Goal: Task Accomplishment & Management: Manage account settings

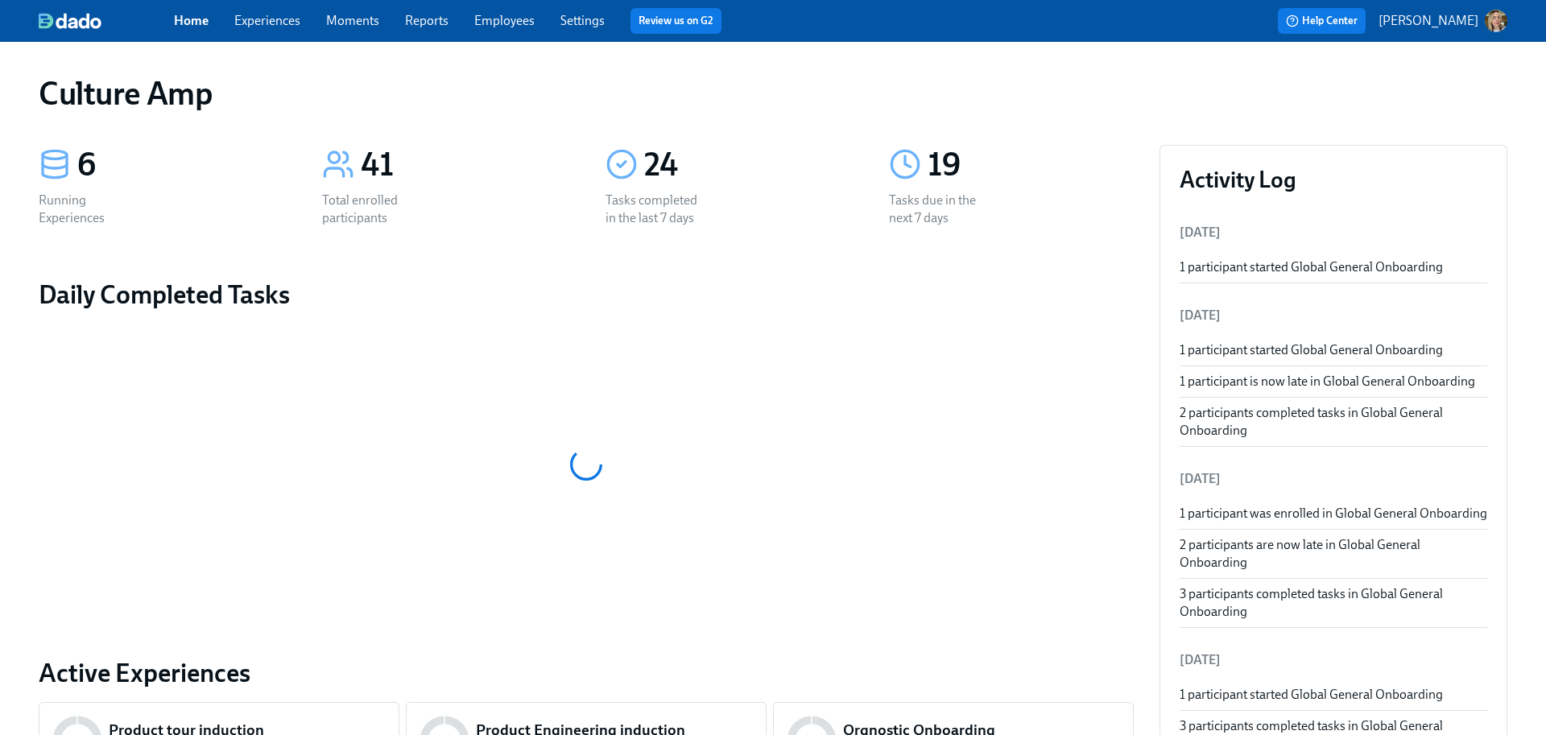
click at [291, 27] on link "Experiences" at bounding box center [267, 20] width 66 height 15
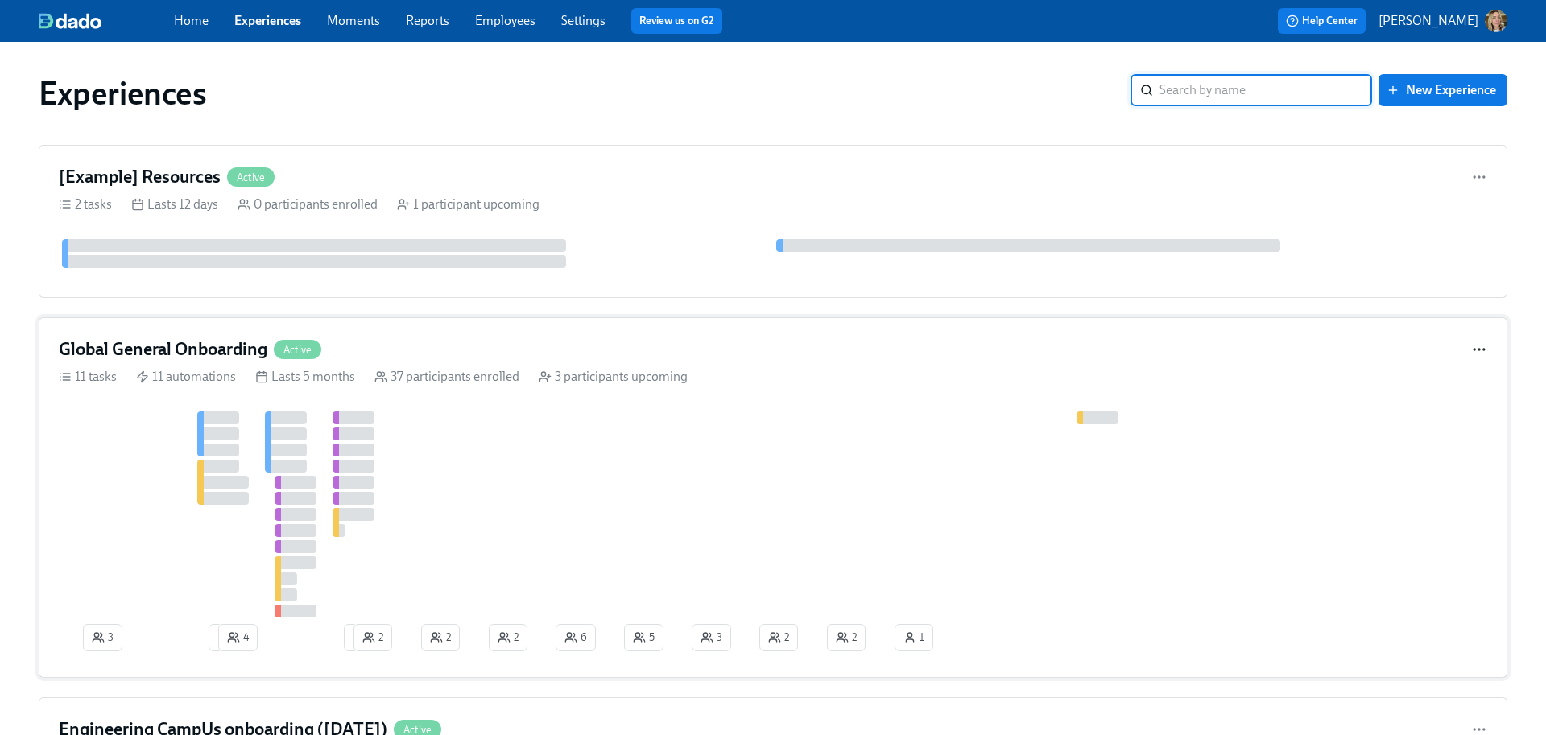
click at [1476, 347] on icon "button" at bounding box center [1479, 349] width 16 height 16
click at [1275, 389] on div at bounding box center [773, 367] width 1546 height 735
click at [613, 473] on div at bounding box center [870, 514] width 1623 height 206
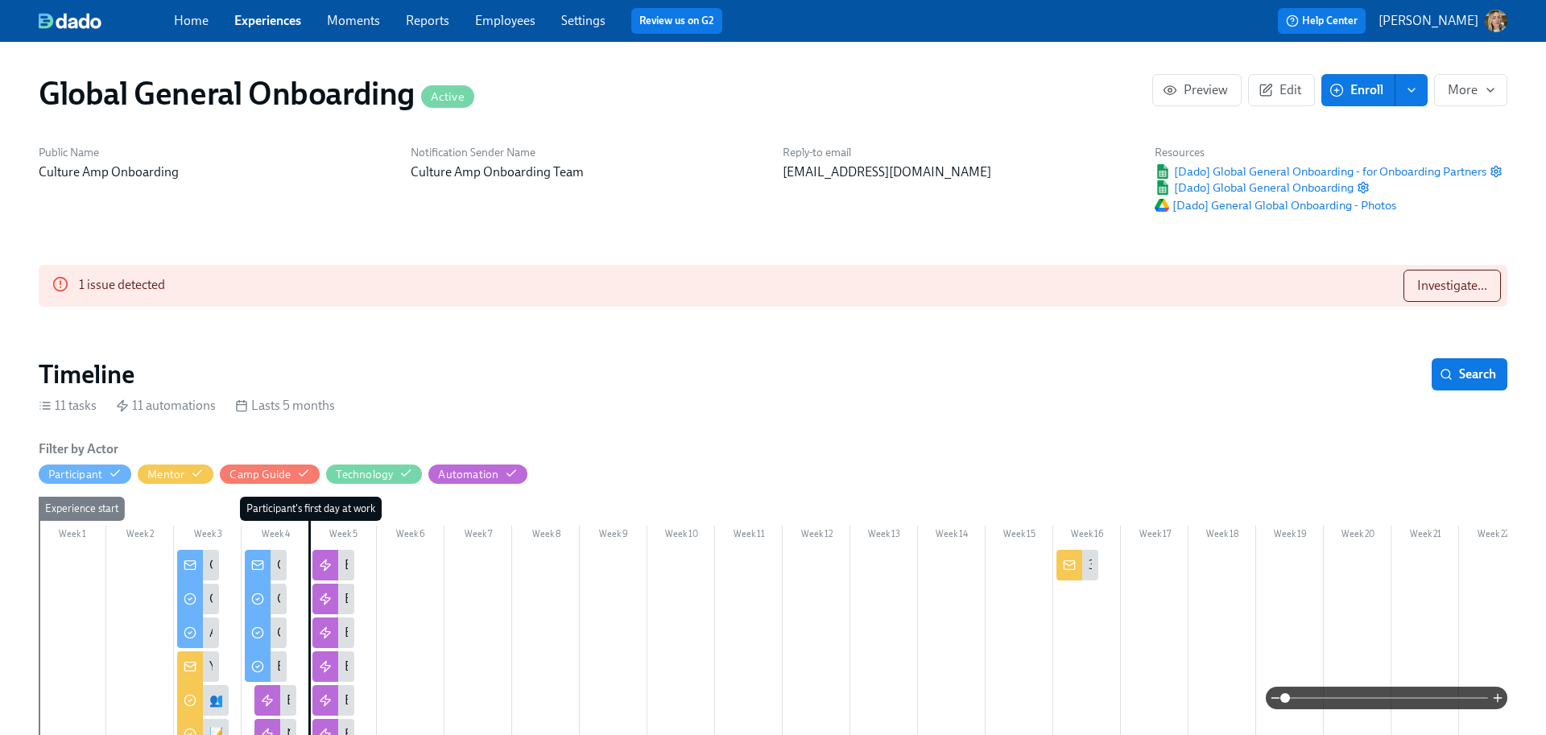
scroll to position [0, 5844]
click at [1492, 271] on button "Investigate..." at bounding box center [1451, 286] width 97 height 32
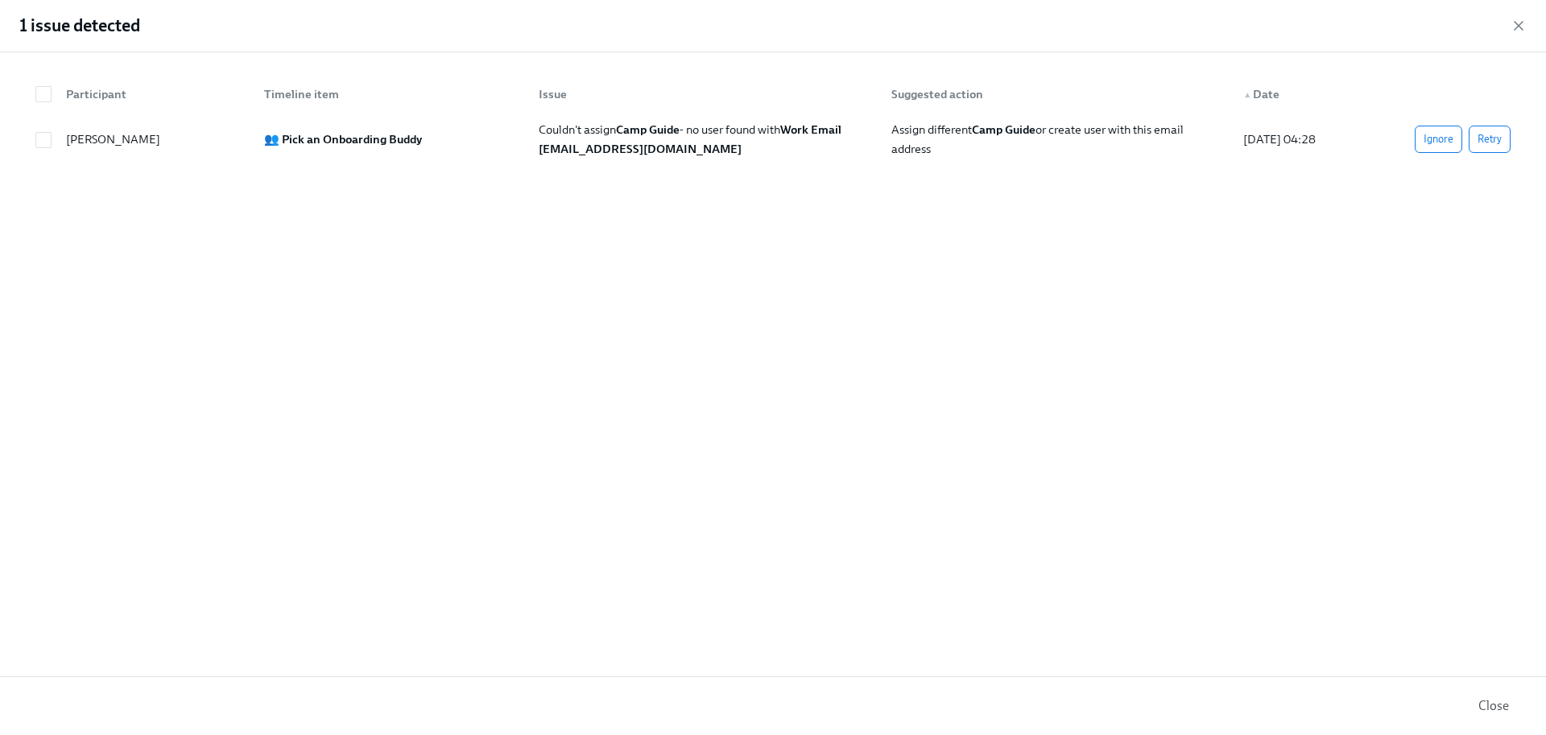
click at [1525, 39] on div "1 issue detected" at bounding box center [773, 26] width 1546 height 52
click at [1515, 27] on icon "button" at bounding box center [1518, 26] width 8 height 8
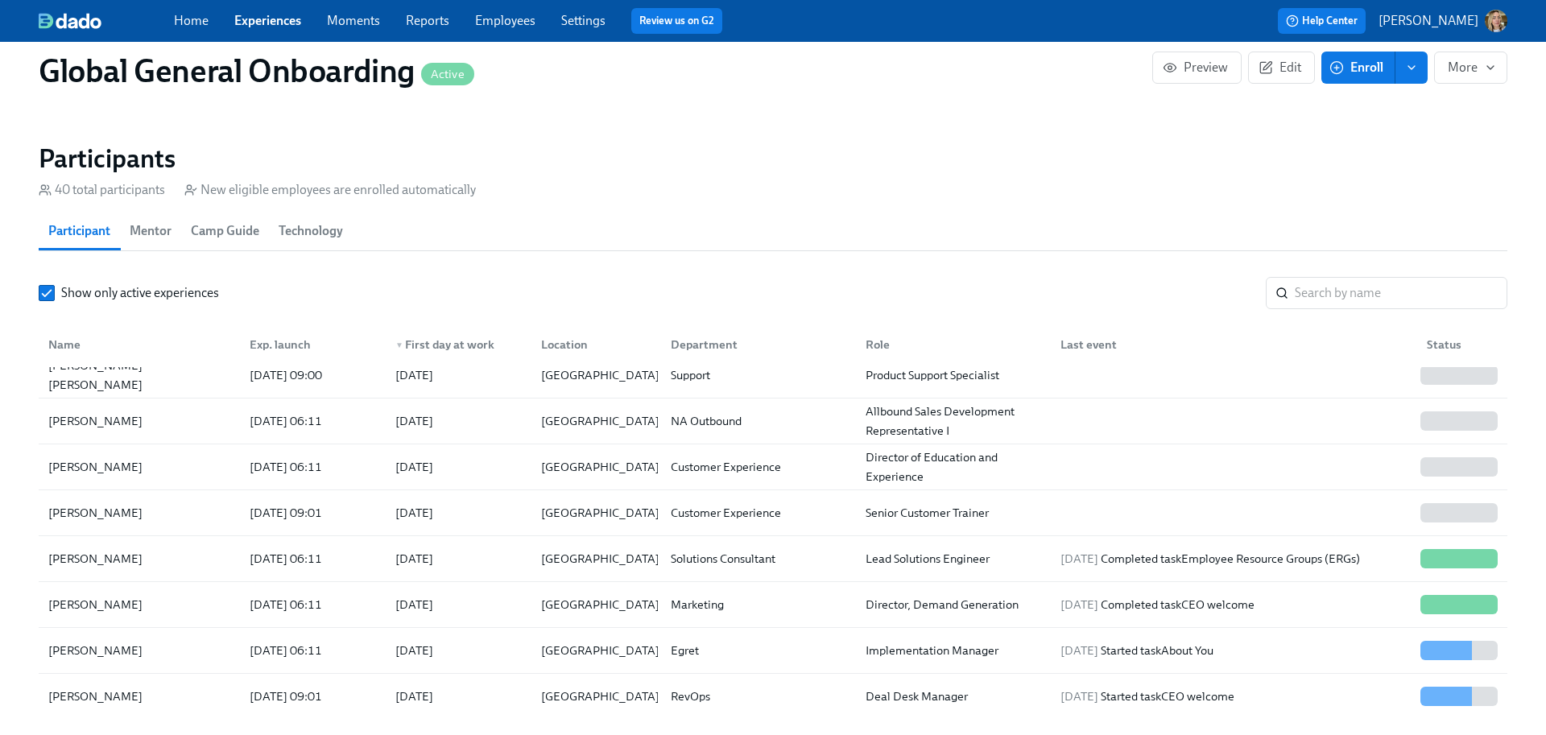
scroll to position [116, 0]
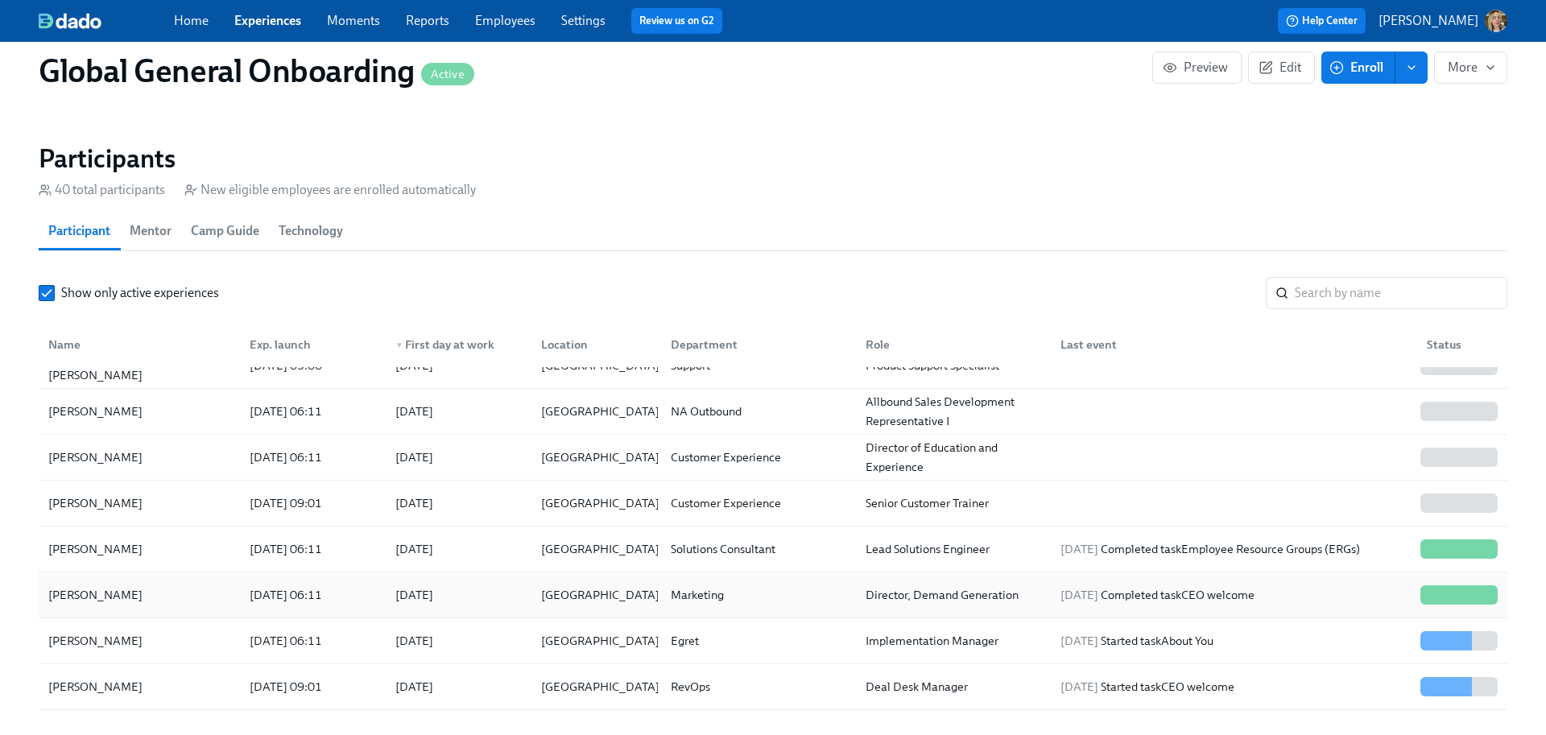
click at [151, 593] on div "Rohan Pai" at bounding box center [139, 595] width 195 height 32
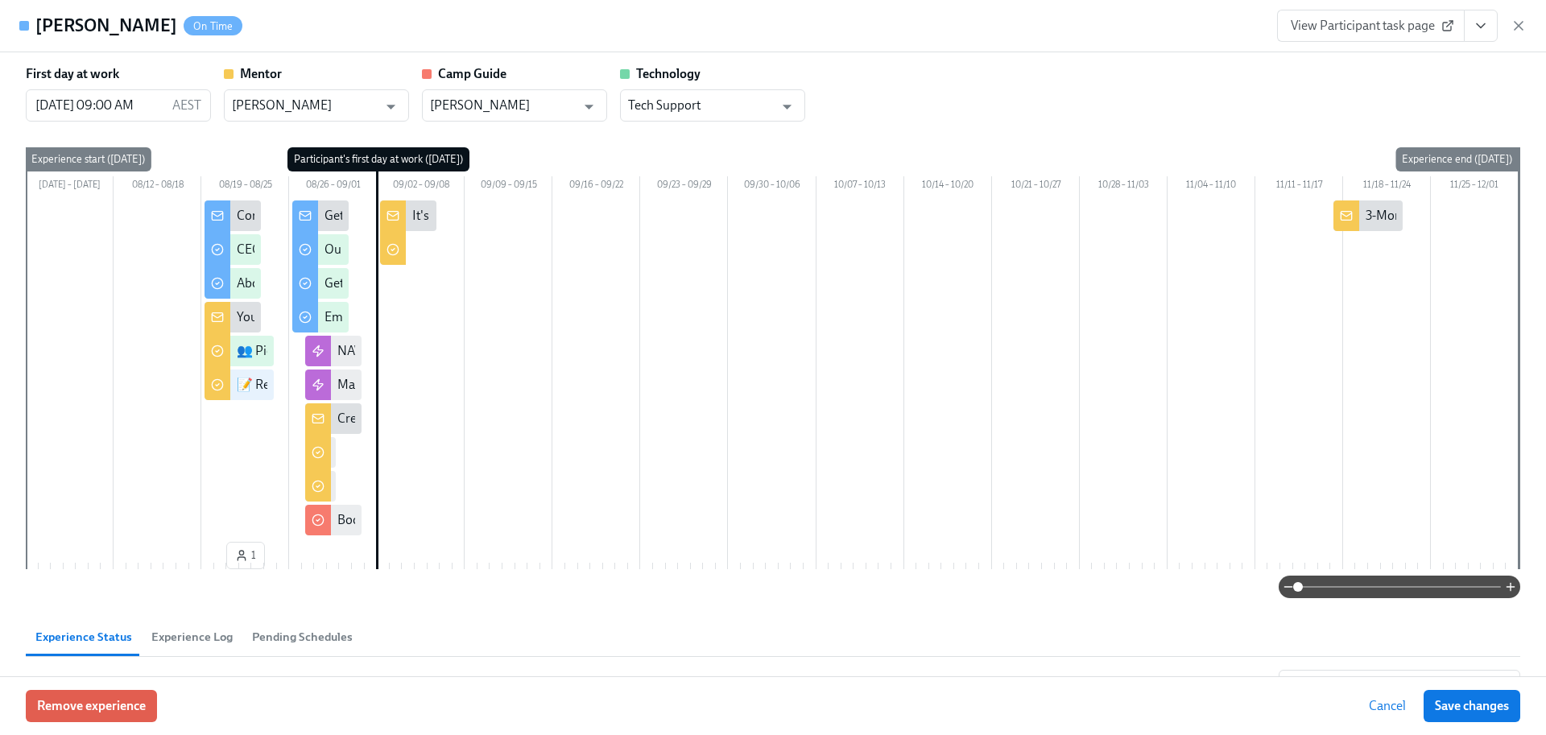
click at [1002, 105] on div "First day at work 09/02/2025 09:00 AM AEST ​ Mentor Marije Gould ​ Camp Guide A…" at bounding box center [773, 93] width 1494 height 56
click at [1515, 28] on icon "button" at bounding box center [1518, 26] width 8 height 8
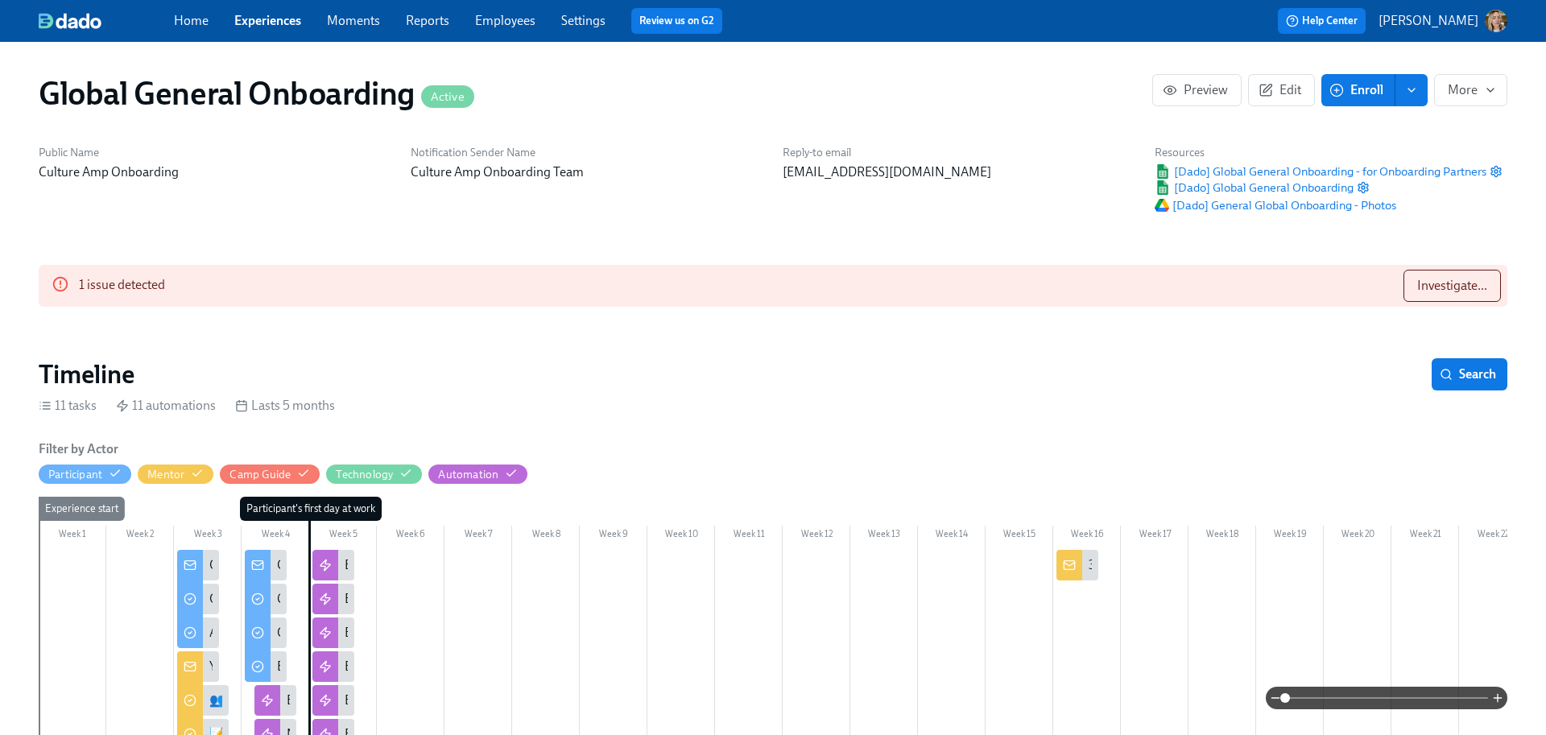
click at [1476, 303] on div "1 issue detected Investigate..." at bounding box center [773, 286] width 1468 height 42
click at [1460, 279] on span "Investigate..." at bounding box center [1452, 286] width 70 height 16
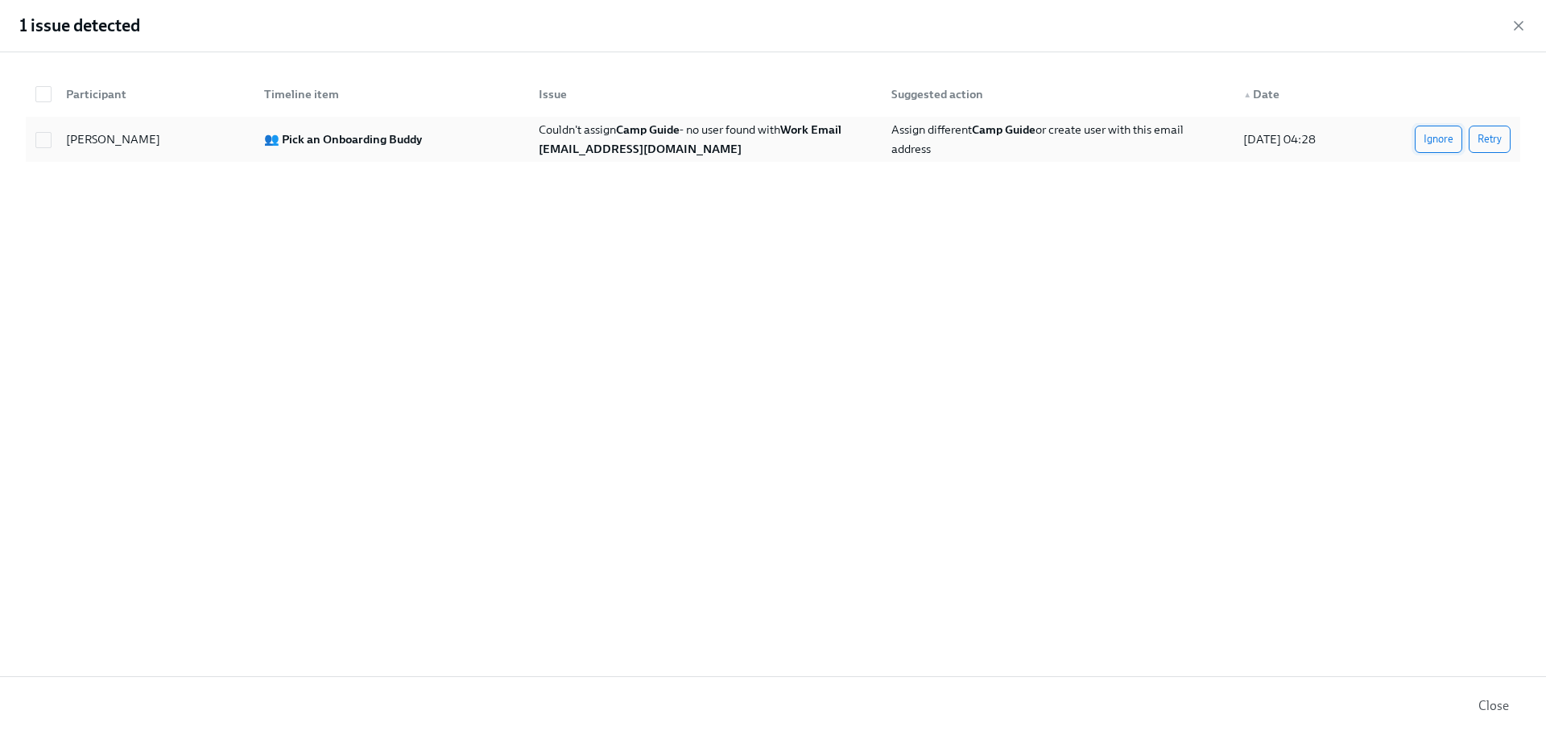
click at [1440, 143] on span "Ignore" at bounding box center [1438, 139] width 30 height 16
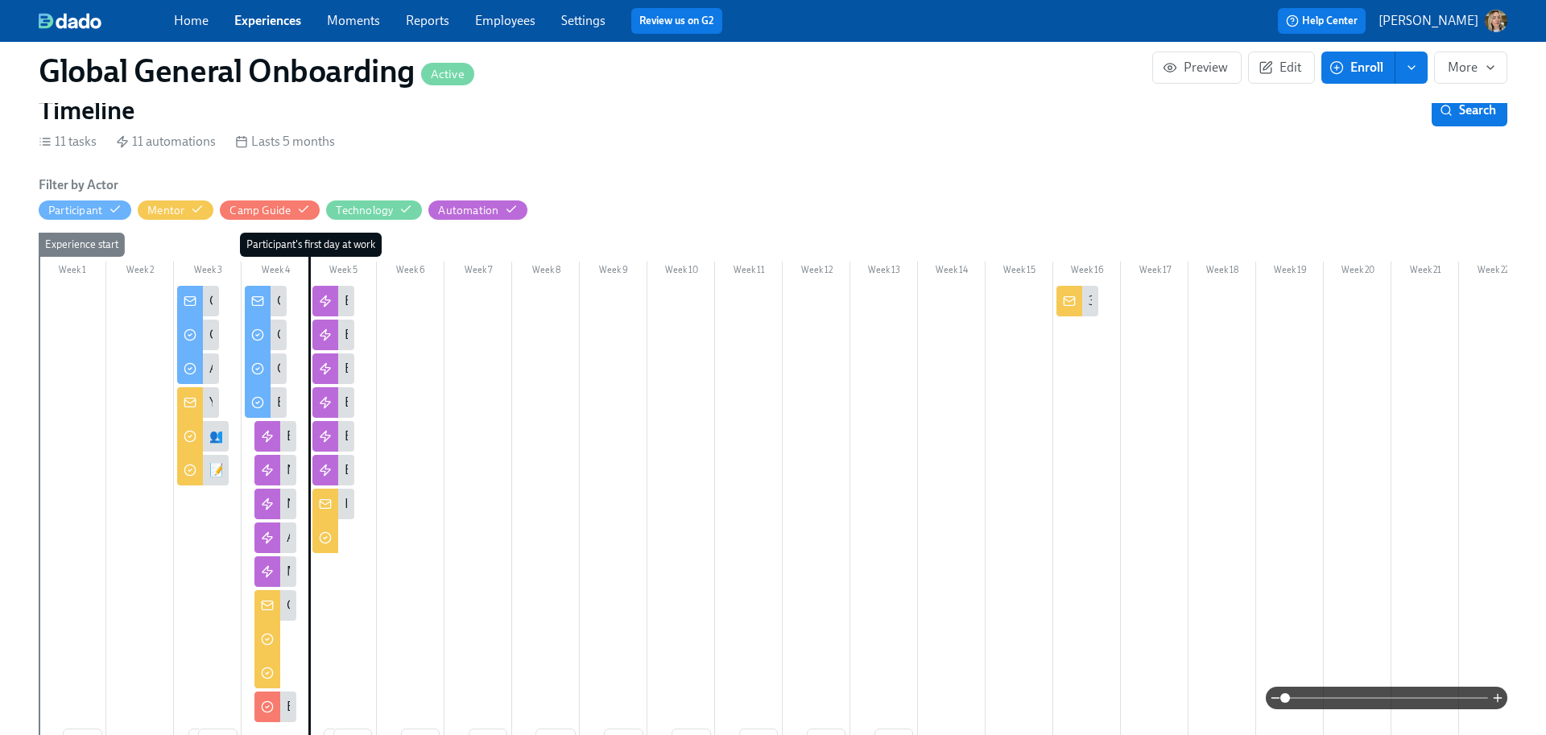
scroll to position [226, 0]
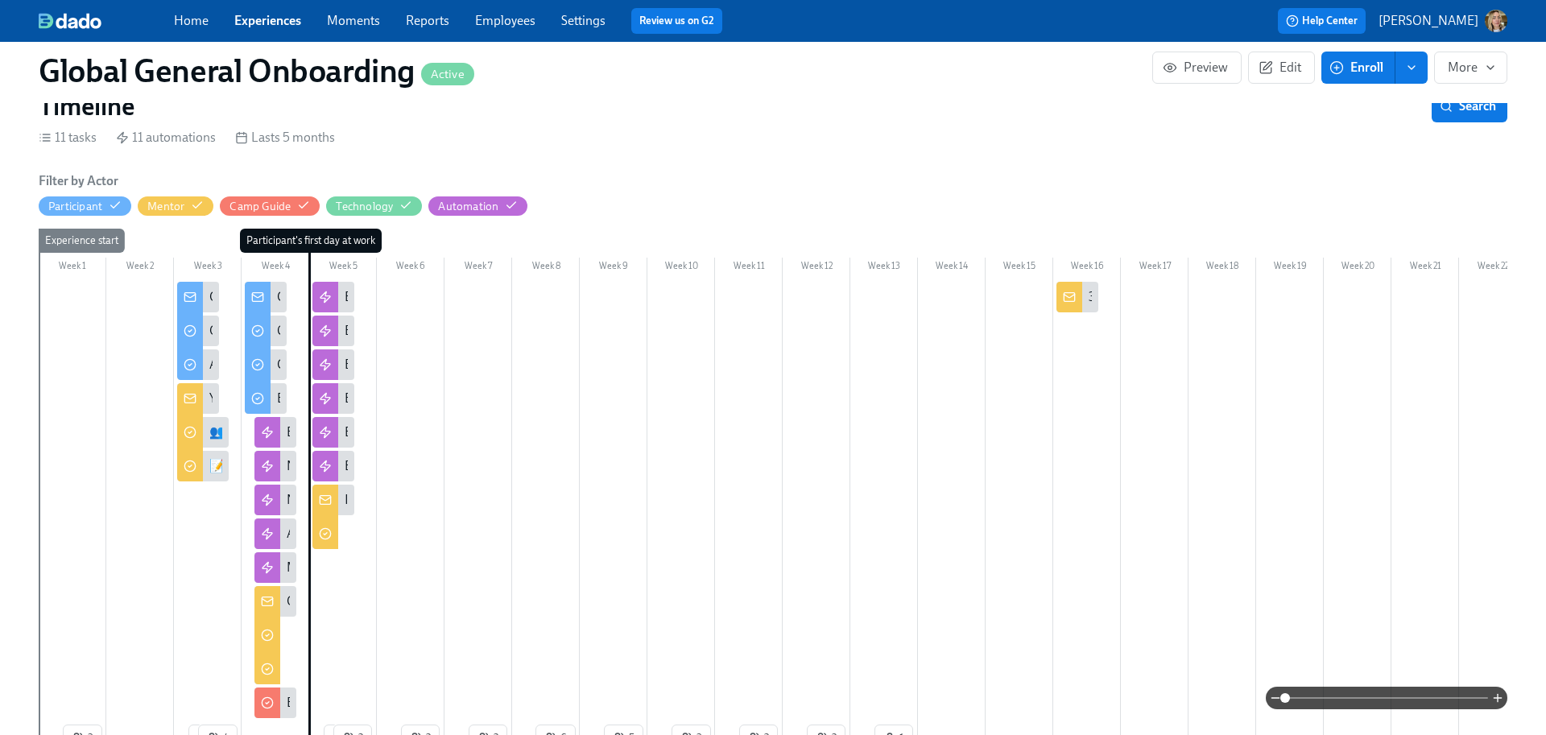
click at [206, 399] on div "You've hired a new Camper!" at bounding box center [198, 398] width 42 height 31
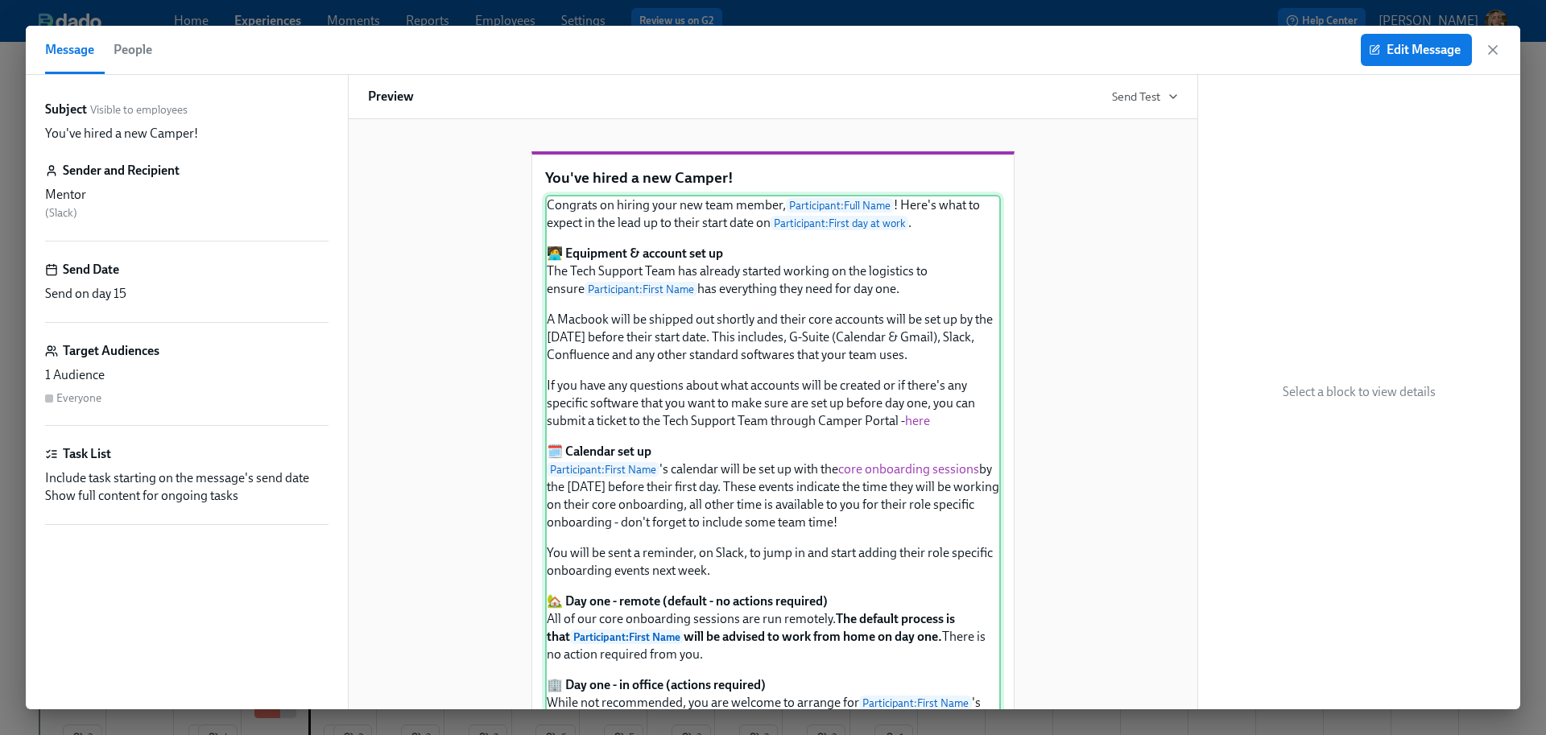
click at [827, 433] on div "Congrats on hiring your new team member, Participant : Full Name ! Here's what …" at bounding box center [773, 749] width 456 height 1109
click at [1398, 54] on span "Edit Message" at bounding box center [1416, 50] width 89 height 16
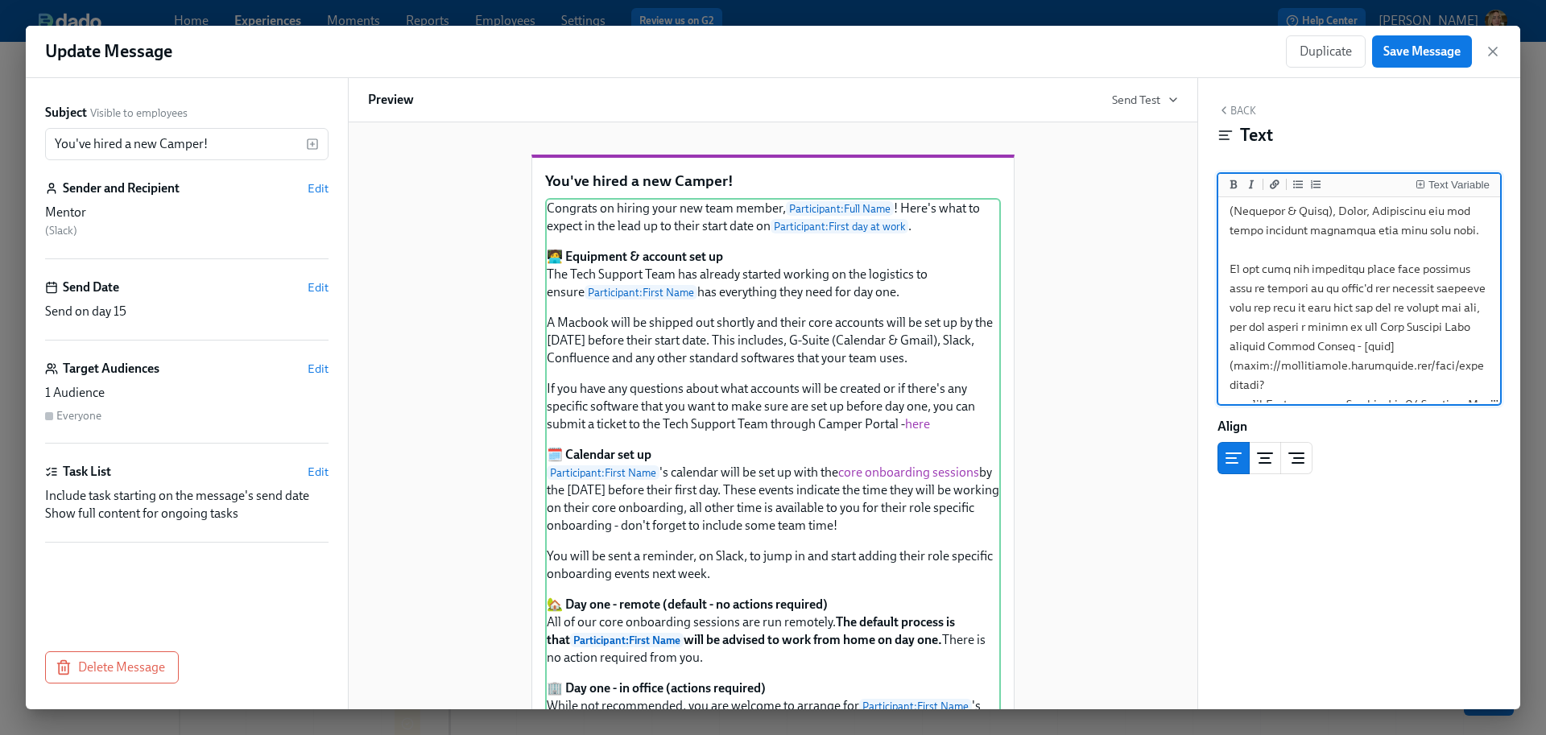
scroll to position [262, 0]
drag, startPoint x: 1302, startPoint y: 304, endPoint x: 1228, endPoint y: 287, distance: 75.2
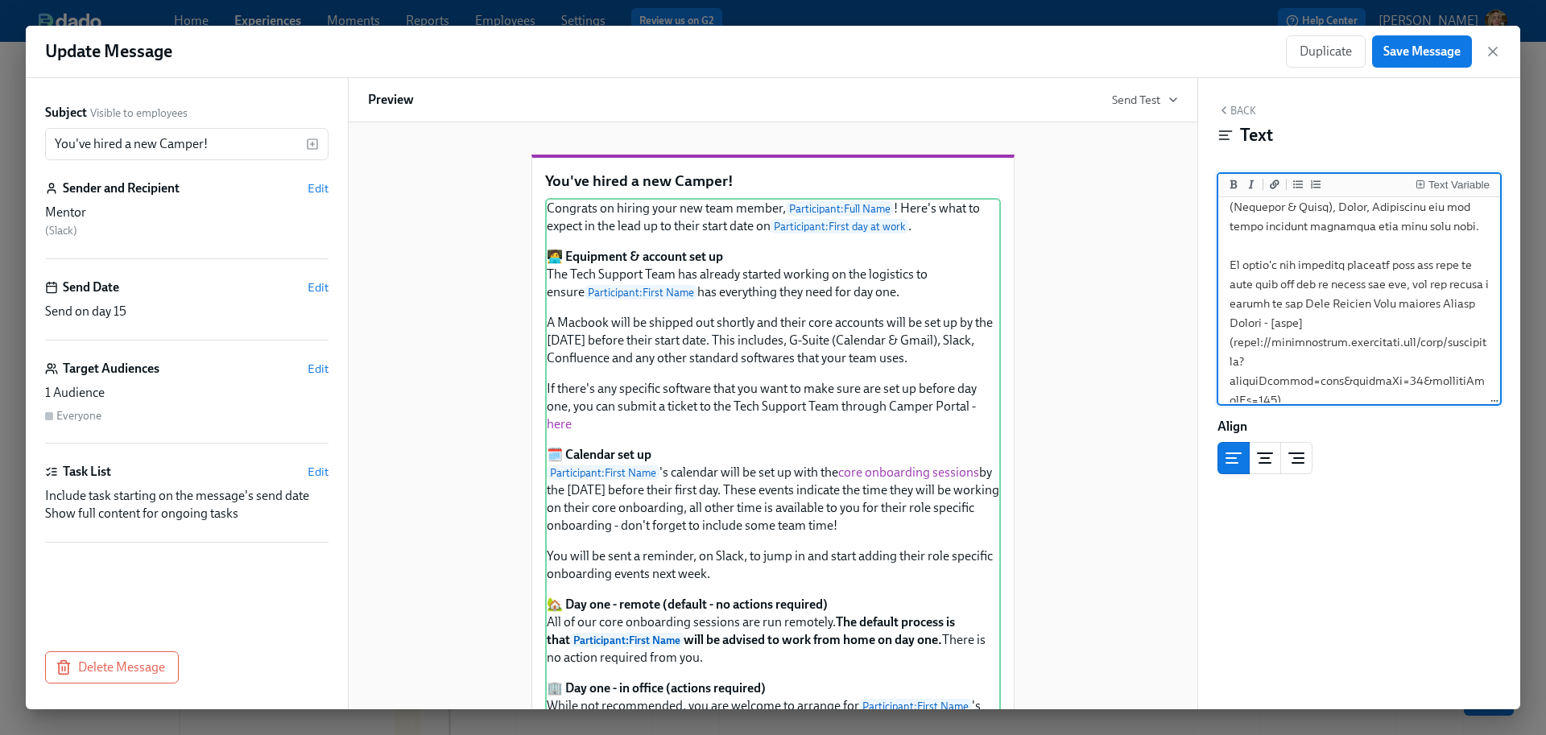
drag, startPoint x: 1306, startPoint y: 339, endPoint x: 1189, endPoint y: 339, distance: 116.7
click at [1189, 339] on div "Subject Visible to employees You've hired a new Camper! ​ Sender and Recipient …" at bounding box center [773, 393] width 1494 height 631
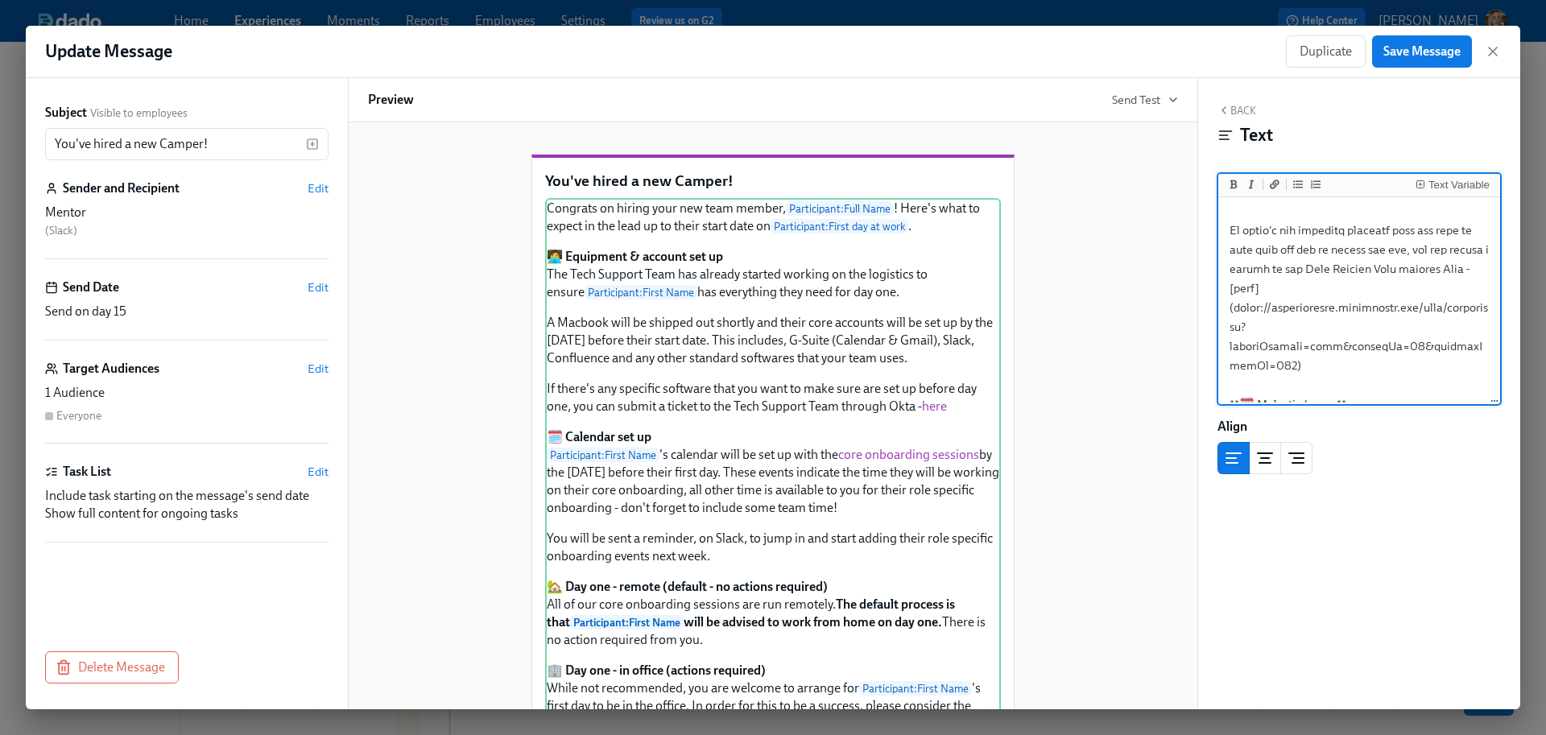
scroll to position [301, 0]
drag, startPoint x: 1234, startPoint y: 360, endPoint x: 1255, endPoint y: 378, distance: 27.9
paste textarea "ultureamp.at.okta.com/next/request-types/all"
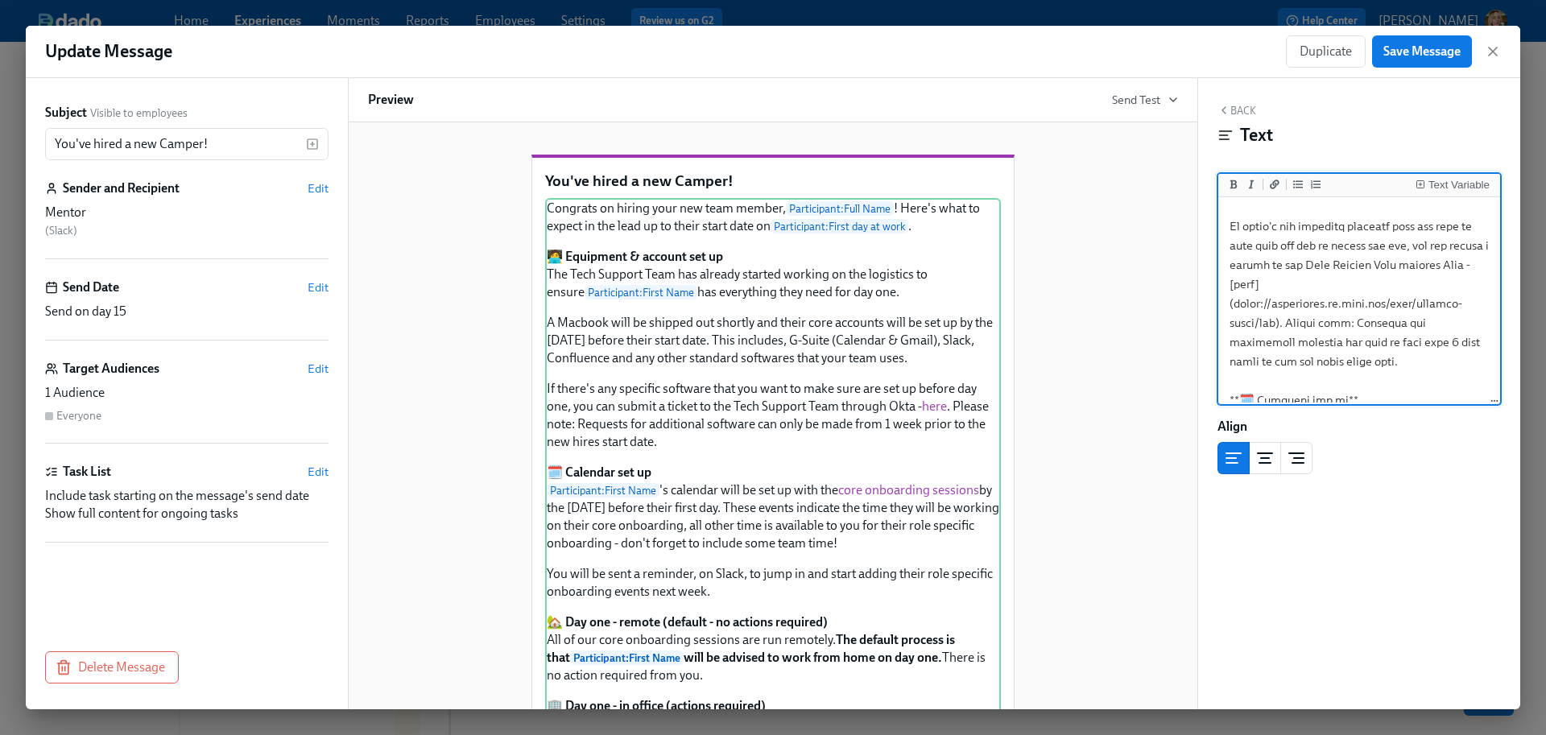
drag, startPoint x: 1283, startPoint y: 341, endPoint x: 1343, endPoint y: 338, distance: 59.7
drag, startPoint x: 1225, startPoint y: 244, endPoint x: 1361, endPoint y: 355, distance: 175.6
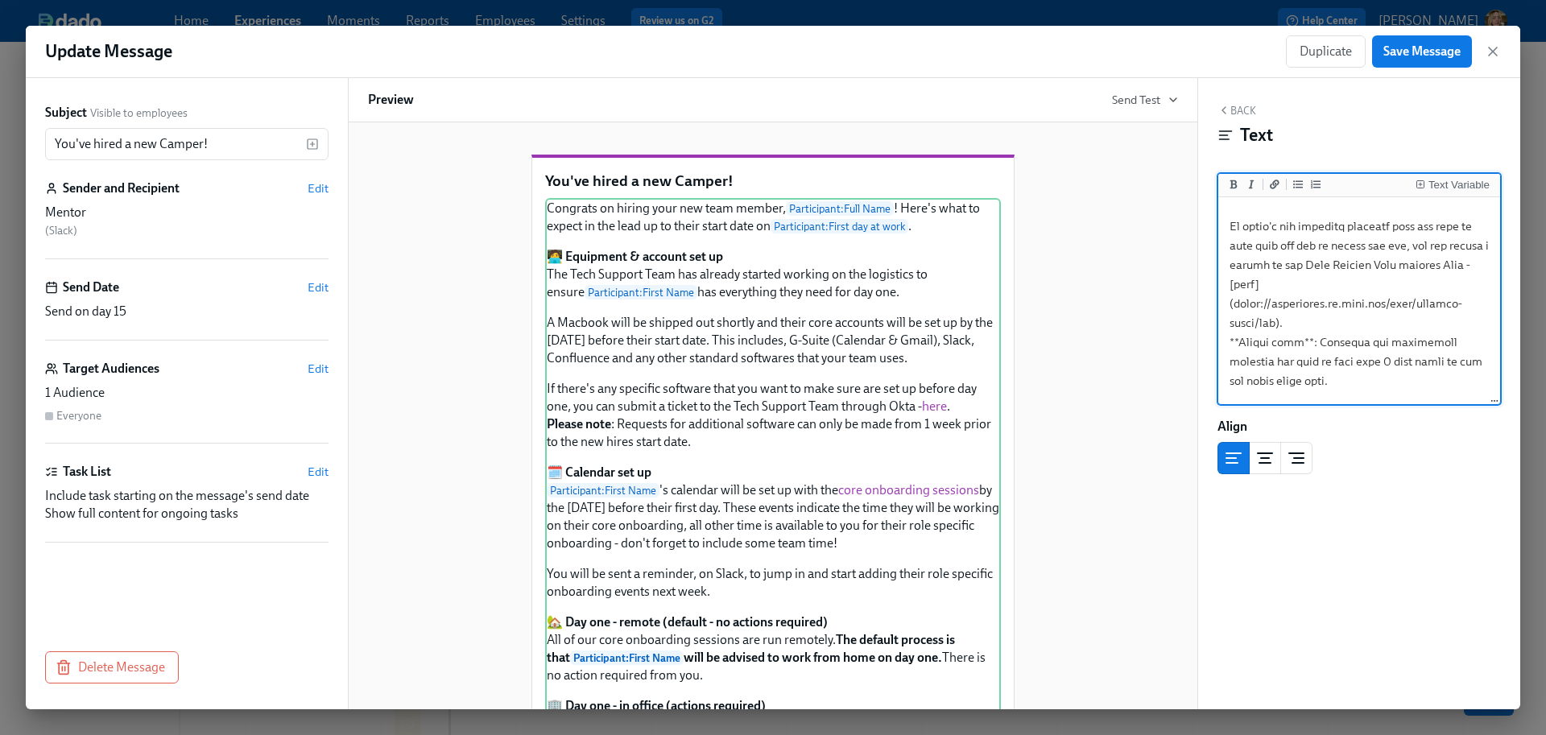
type textarea "Congrats on hiring your new team member, {{participant.fullName}}! Here's what …"
click at [1439, 43] on span "Save Message" at bounding box center [1421, 51] width 77 height 16
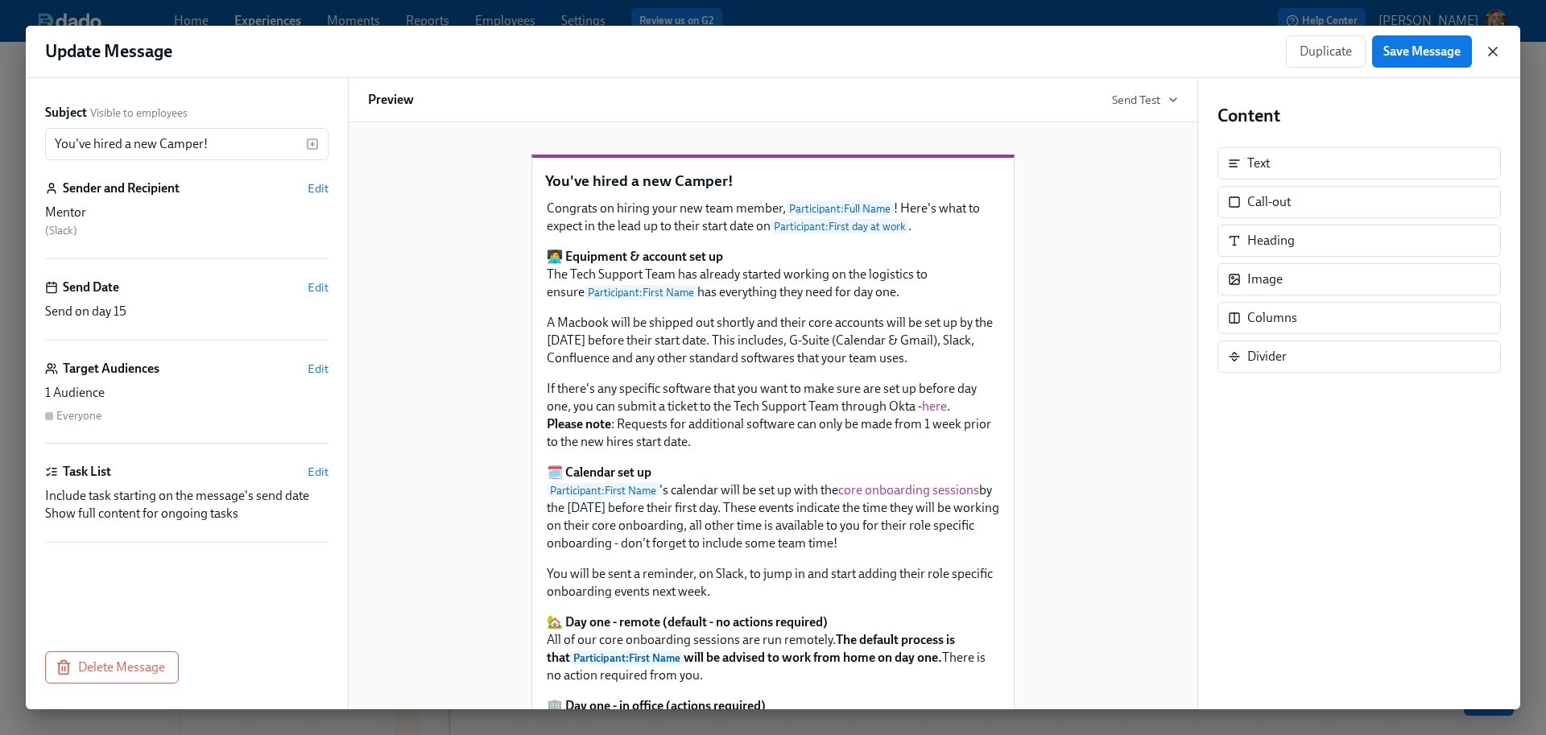
click at [1497, 52] on icon "button" at bounding box center [1492, 51] width 16 height 16
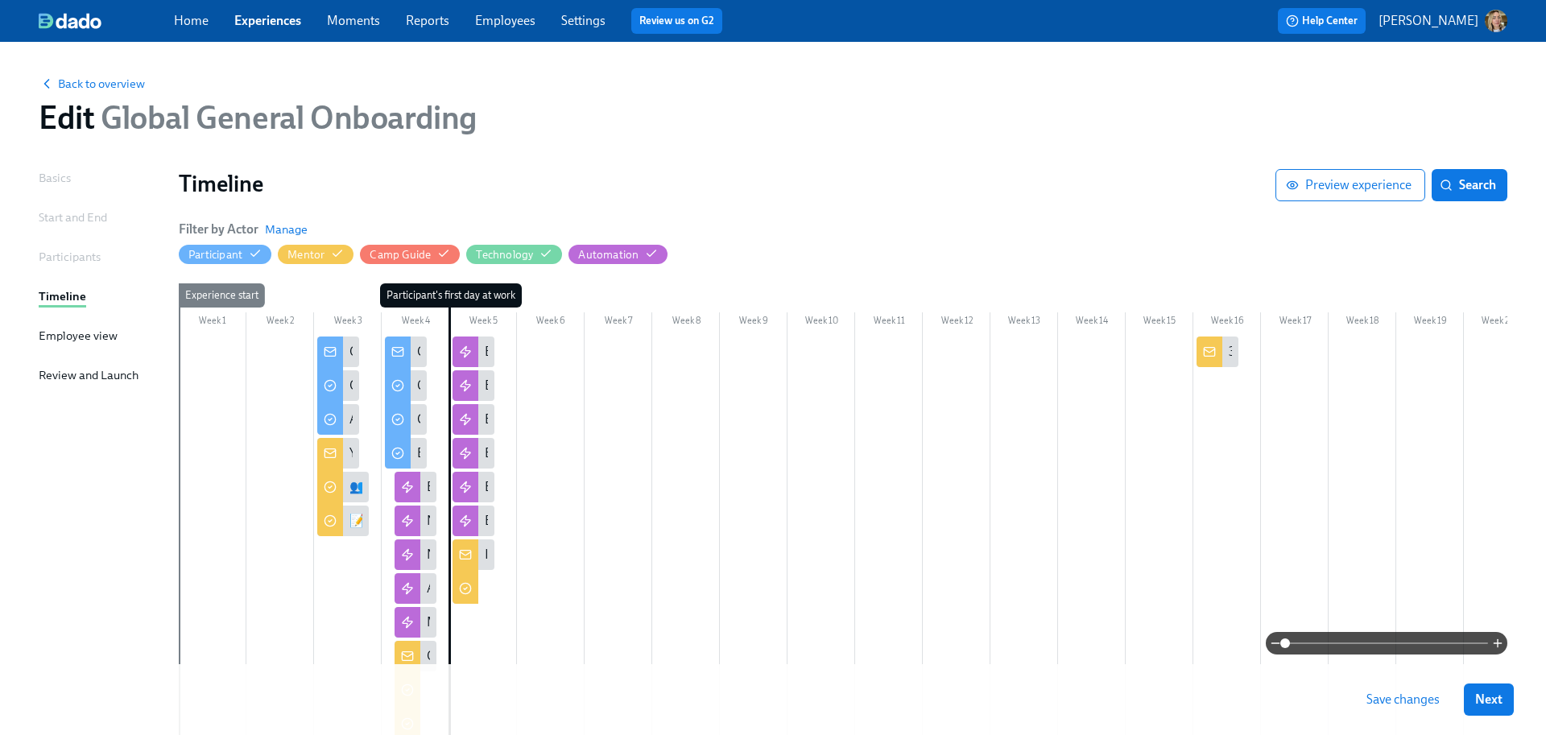
click at [1426, 708] on button "Save changes" at bounding box center [1403, 699] width 96 height 32
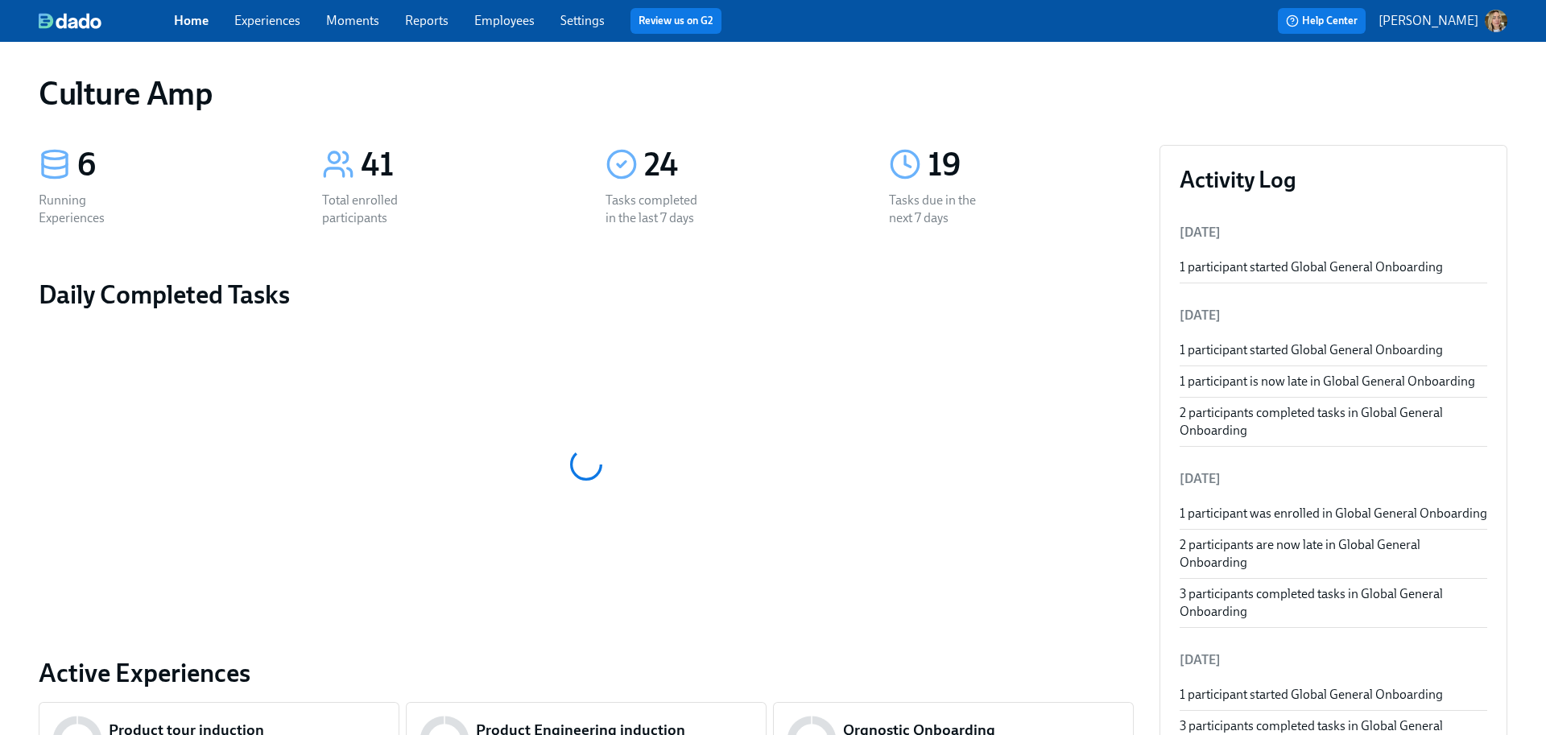
click at [475, 431] on div at bounding box center [586, 465] width 1095 height 282
click at [279, 26] on link "Experiences" at bounding box center [267, 20] width 66 height 15
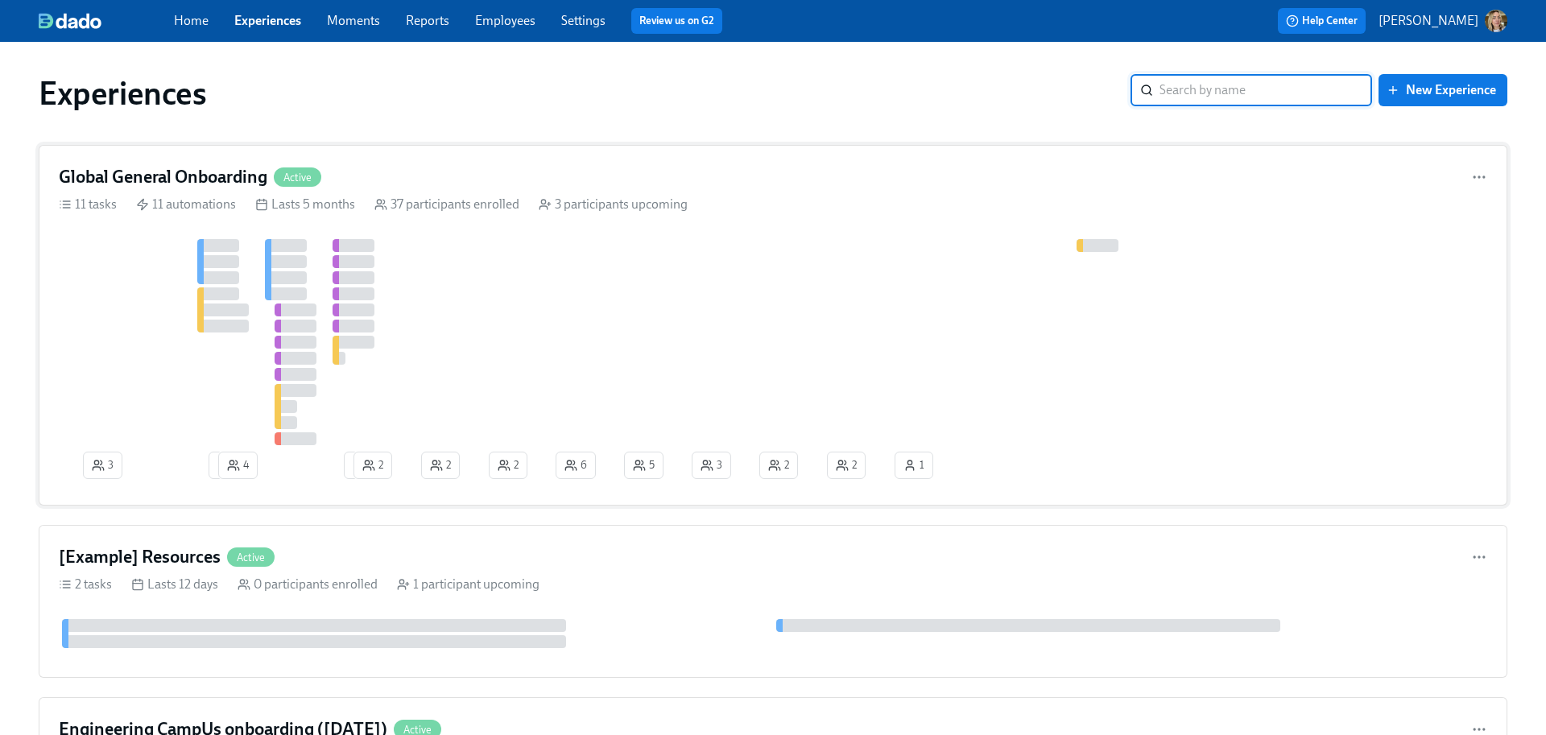
click at [494, 346] on div at bounding box center [870, 342] width 1623 height 206
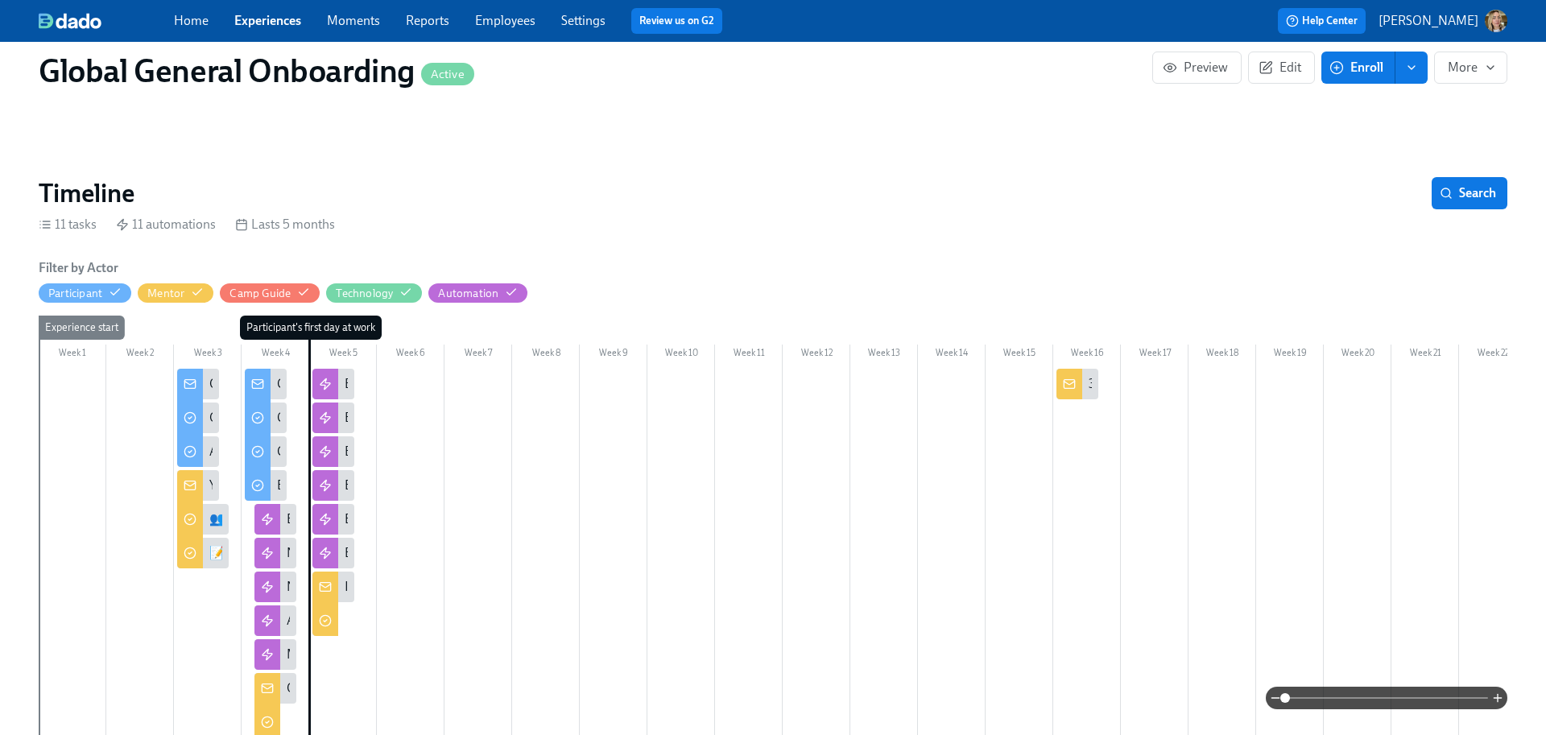
scroll to position [182, 0]
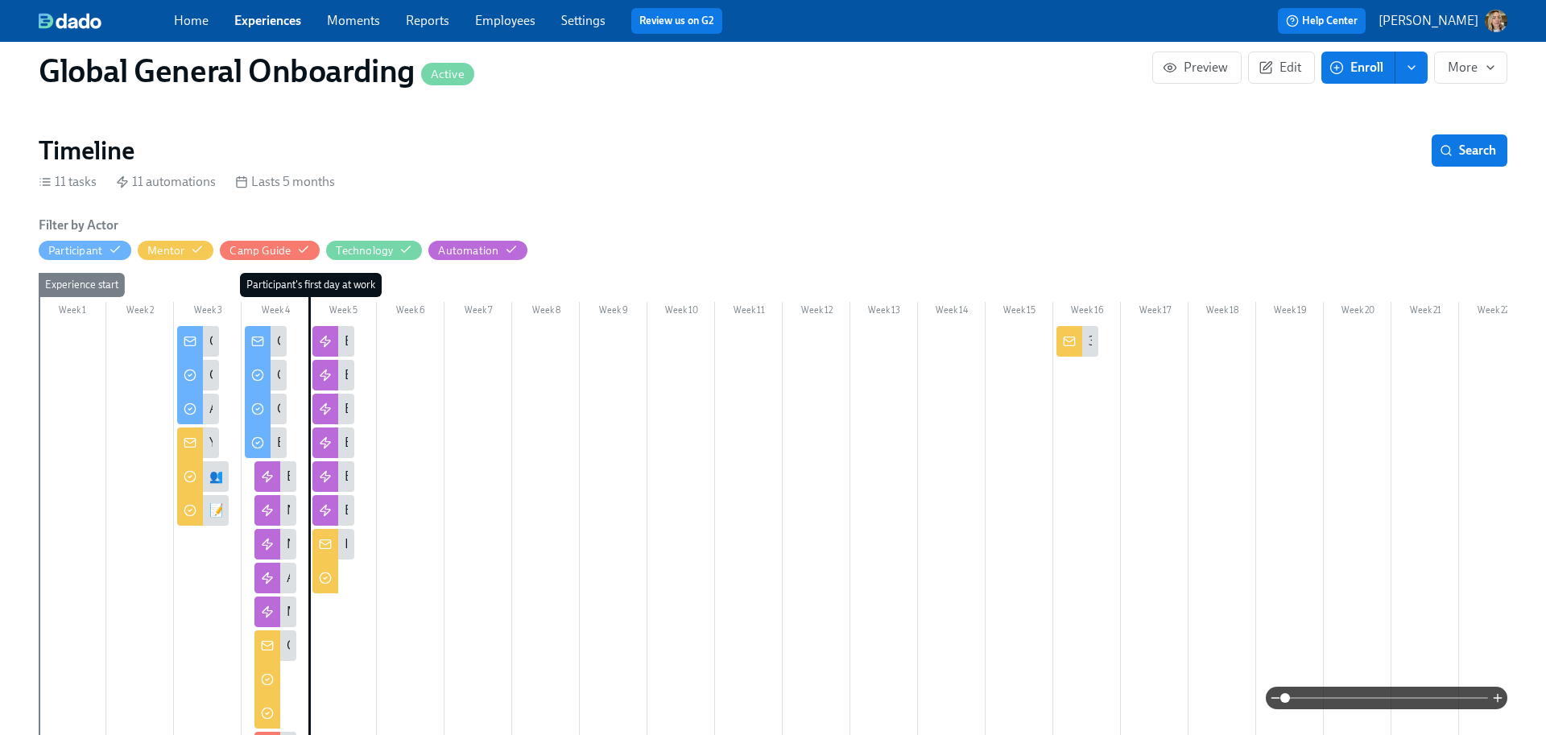
click at [201, 453] on div at bounding box center [190, 444] width 26 height 34
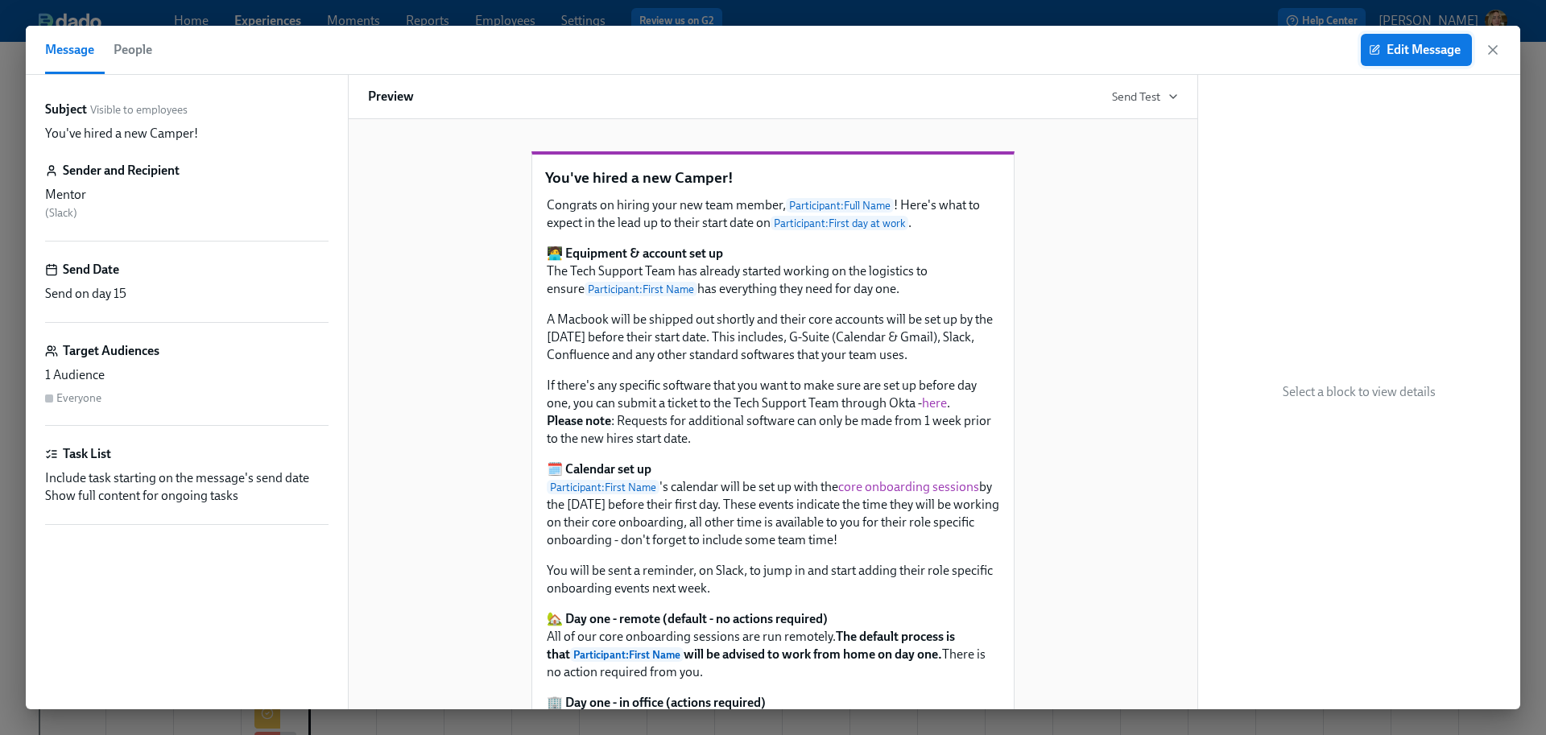
click at [1424, 58] on button "Edit Message" at bounding box center [1415, 50] width 111 height 32
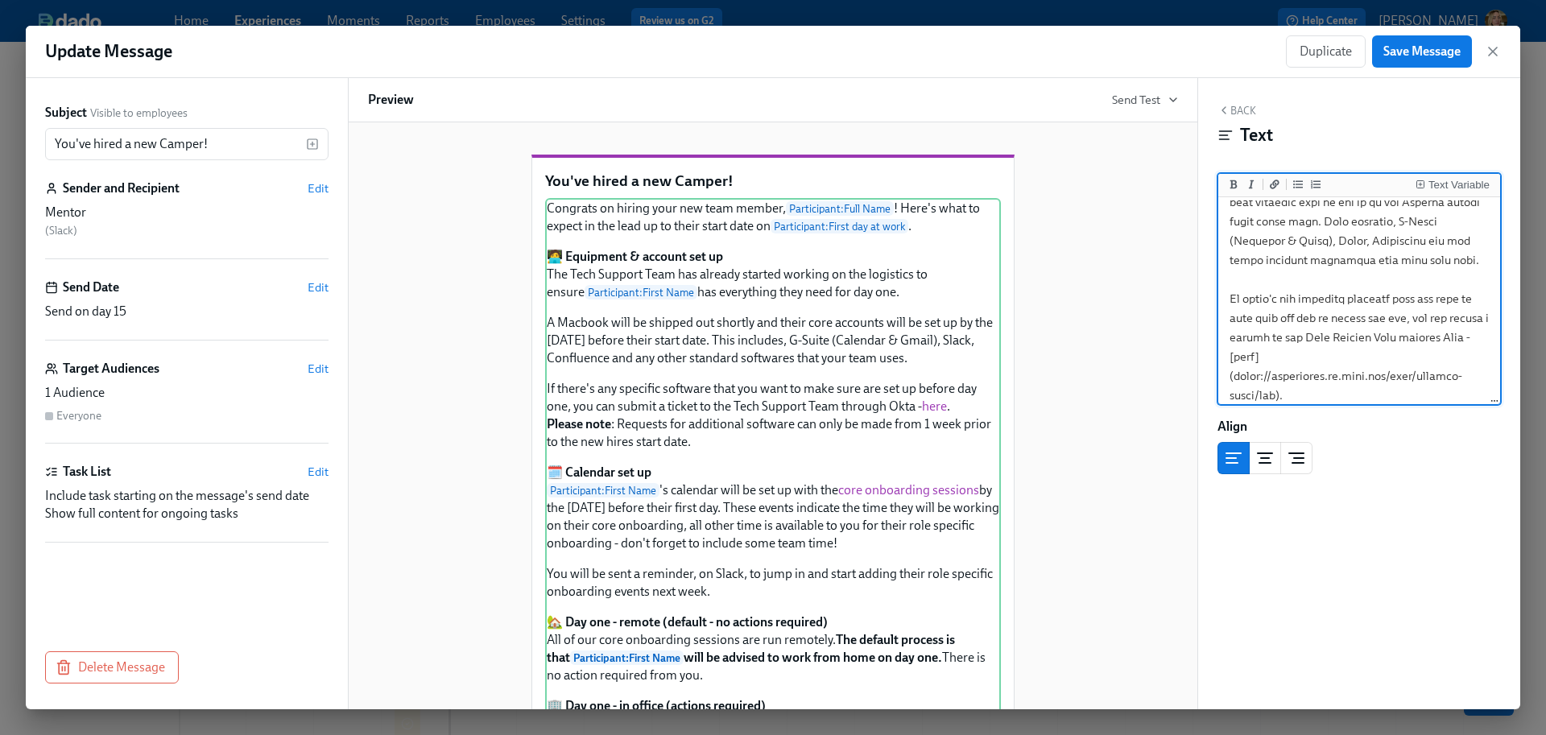
scroll to position [341, 0]
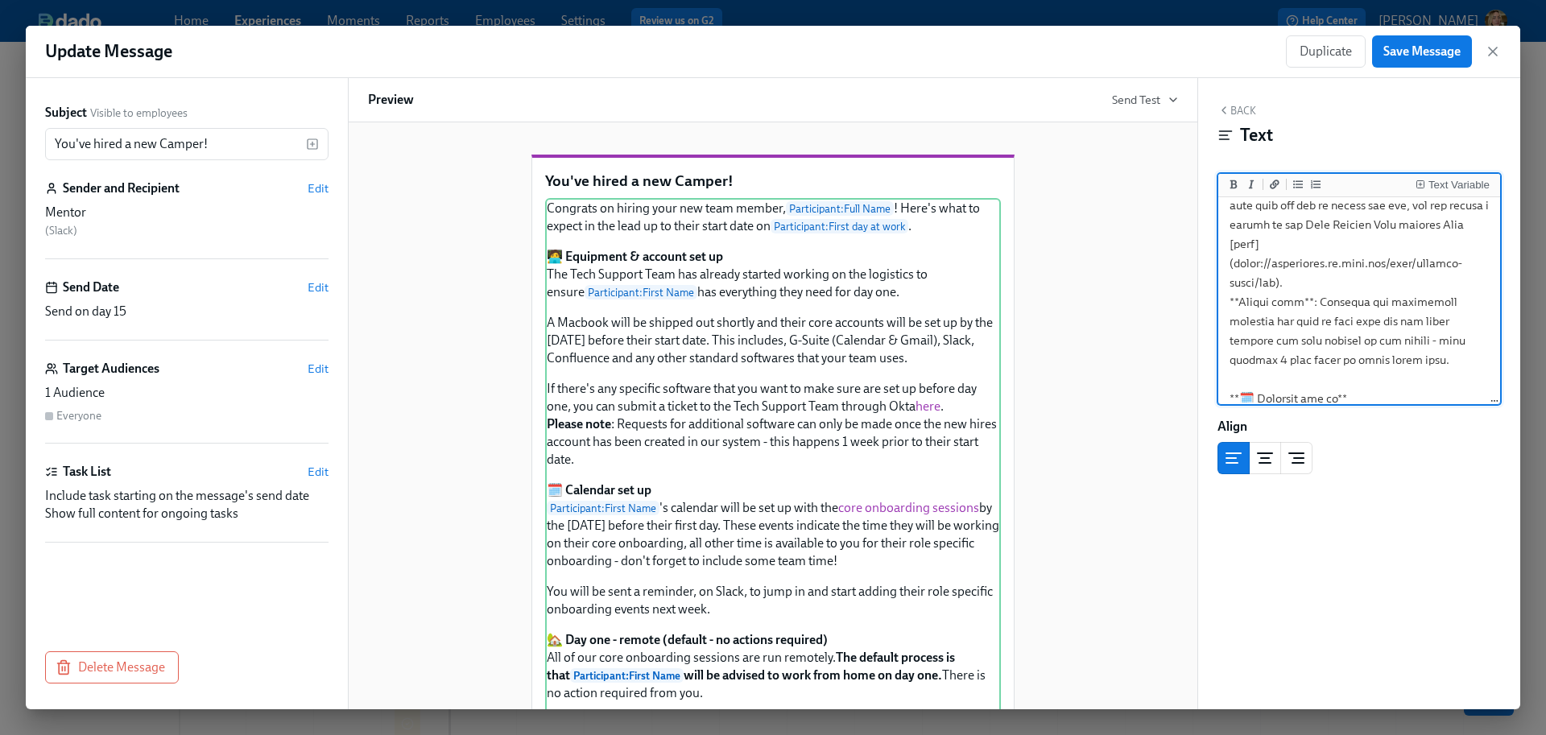
type textarea "Loremips do sitame cons adi elit seddoe, {{temporincid.utlaBore}}! Etdo'm aliq …"
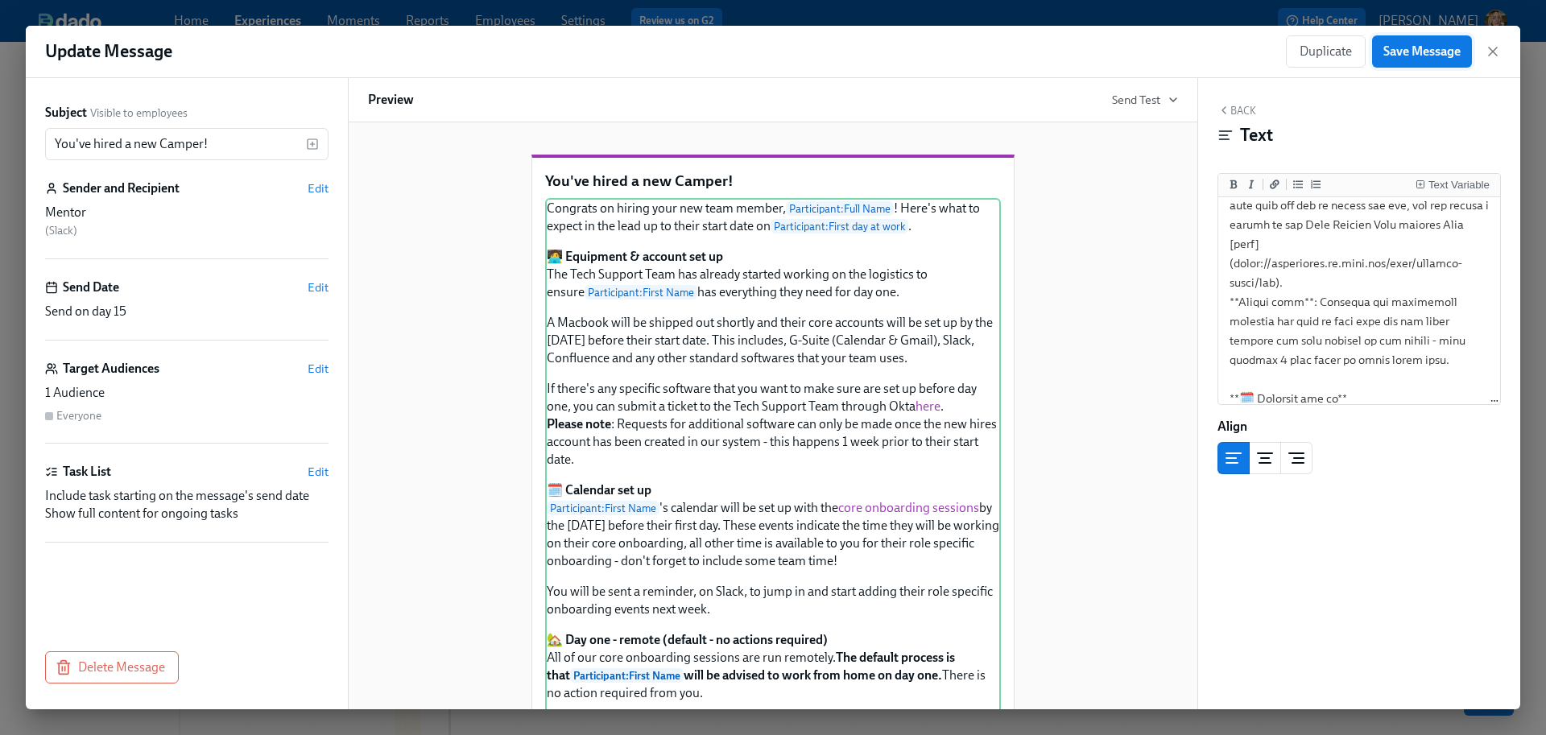
click at [1415, 53] on span "Save Message" at bounding box center [1421, 51] width 77 height 16
click at [1489, 48] on icon "button" at bounding box center [1492, 51] width 8 height 8
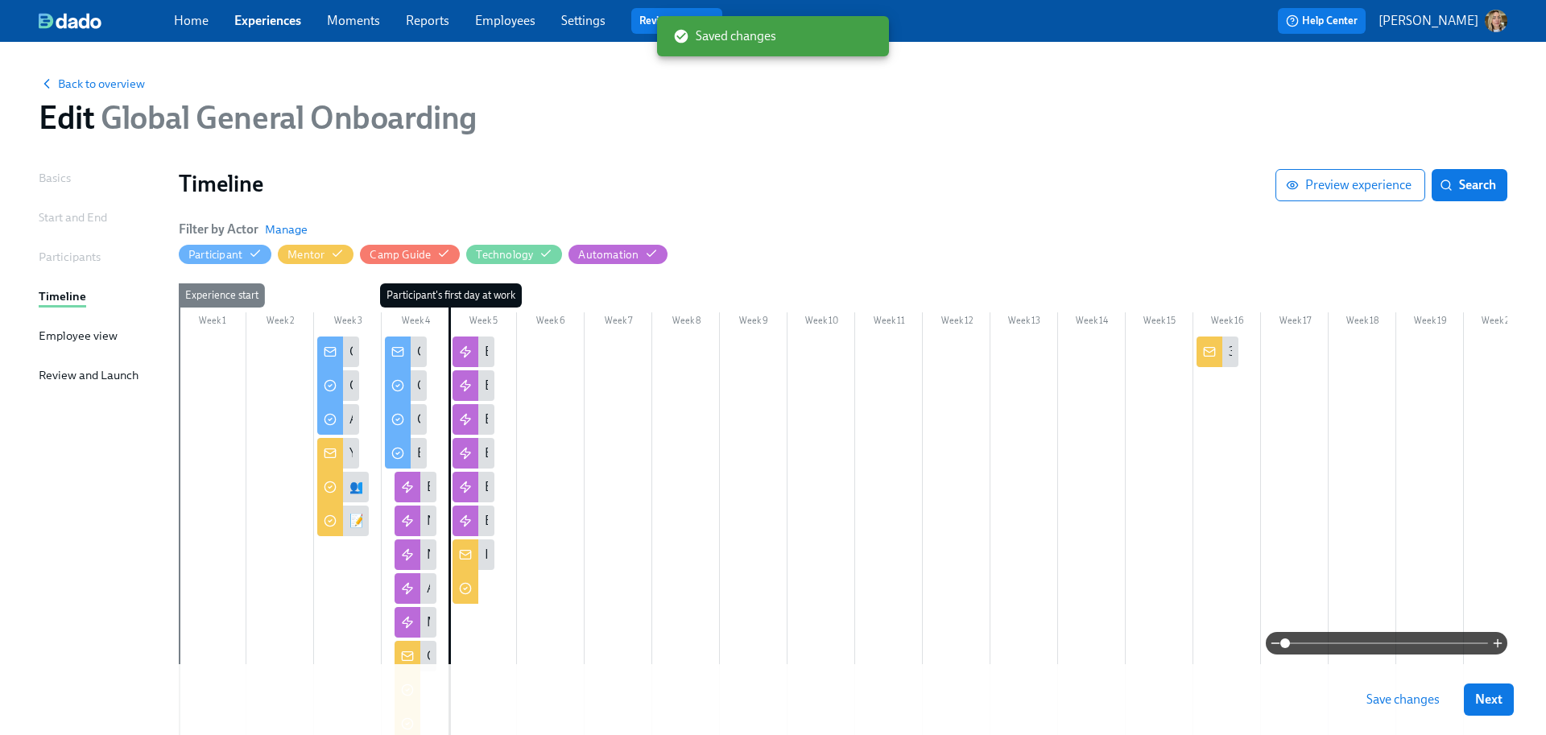
click at [1406, 692] on span "Save changes" at bounding box center [1402, 700] width 73 height 16
click at [1407, 696] on span "Save changes" at bounding box center [1402, 700] width 73 height 16
